Goal: Task Accomplishment & Management: Use online tool/utility

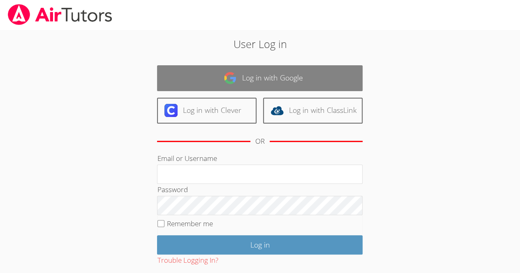
click at [313, 76] on link "Log in with Google" at bounding box center [259, 78] width 205 height 26
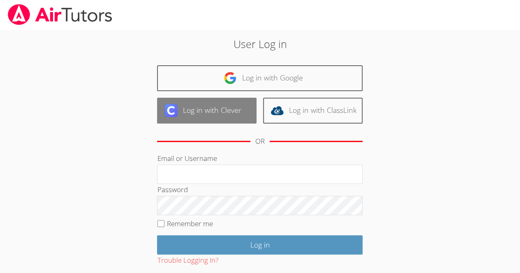
click at [210, 110] on link "Log in with Clever" at bounding box center [206, 111] width 99 height 26
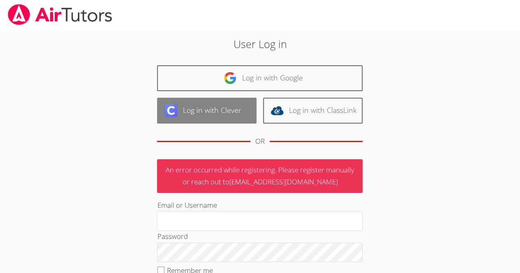
click at [234, 111] on link "Log in with Clever" at bounding box center [206, 111] width 99 height 26
click at [226, 110] on link "Log in with Clever" at bounding box center [206, 111] width 99 height 26
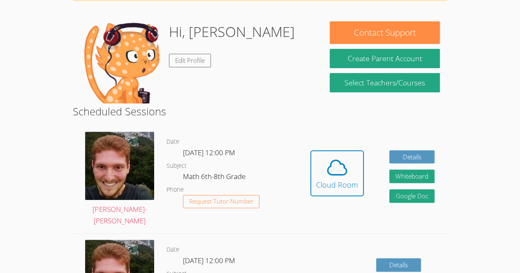
scroll to position [58, 0]
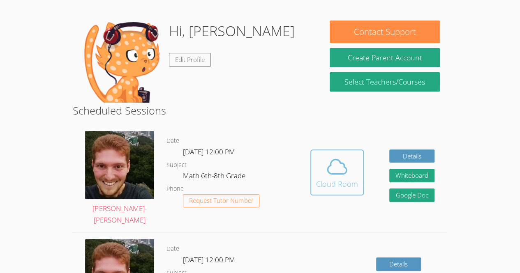
click at [324, 170] on span at bounding box center [337, 166] width 42 height 23
click at [352, 156] on span at bounding box center [337, 166] width 42 height 23
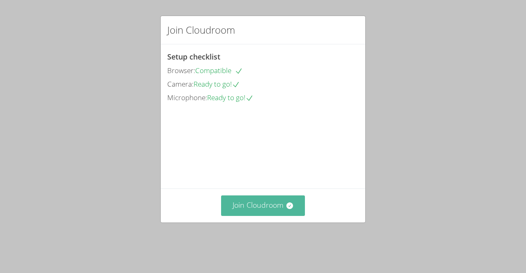
click at [270, 216] on button "Join Cloudroom" at bounding box center [263, 205] width 84 height 20
click at [292, 216] on button "Join Cloudroom" at bounding box center [263, 205] width 84 height 20
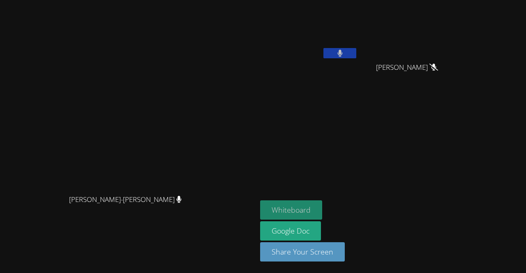
click at [322, 207] on button "Whiteboard" at bounding box center [291, 209] width 62 height 19
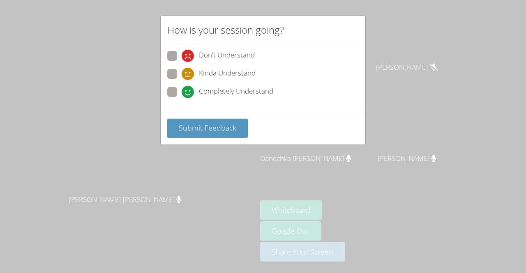
click at [251, 88] on span "Completely Understand" at bounding box center [236, 92] width 74 height 12
click at [188, 88] on input "Completely Understand" at bounding box center [185, 90] width 7 height 7
radio input "true"
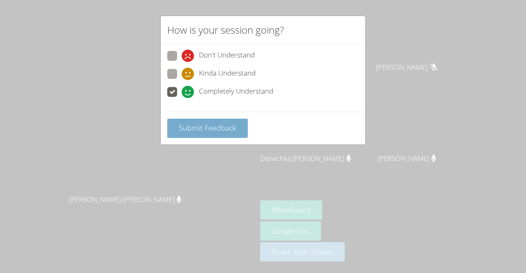
click at [208, 124] on span "Submit Feedback" at bounding box center [207, 128] width 57 height 10
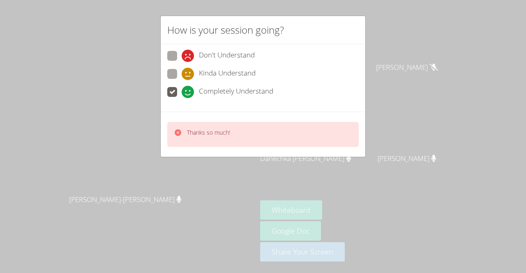
click at [101, 143] on div "How is your session going? Don't Understand Kinda Understand Completely Underst…" at bounding box center [263, 136] width 526 height 273
click at [188, 198] on div "How is your session going? Don't Understand Kinda Understand Completely Underst…" at bounding box center [263, 136] width 526 height 273
